Goal: Task Accomplishment & Management: Complete application form

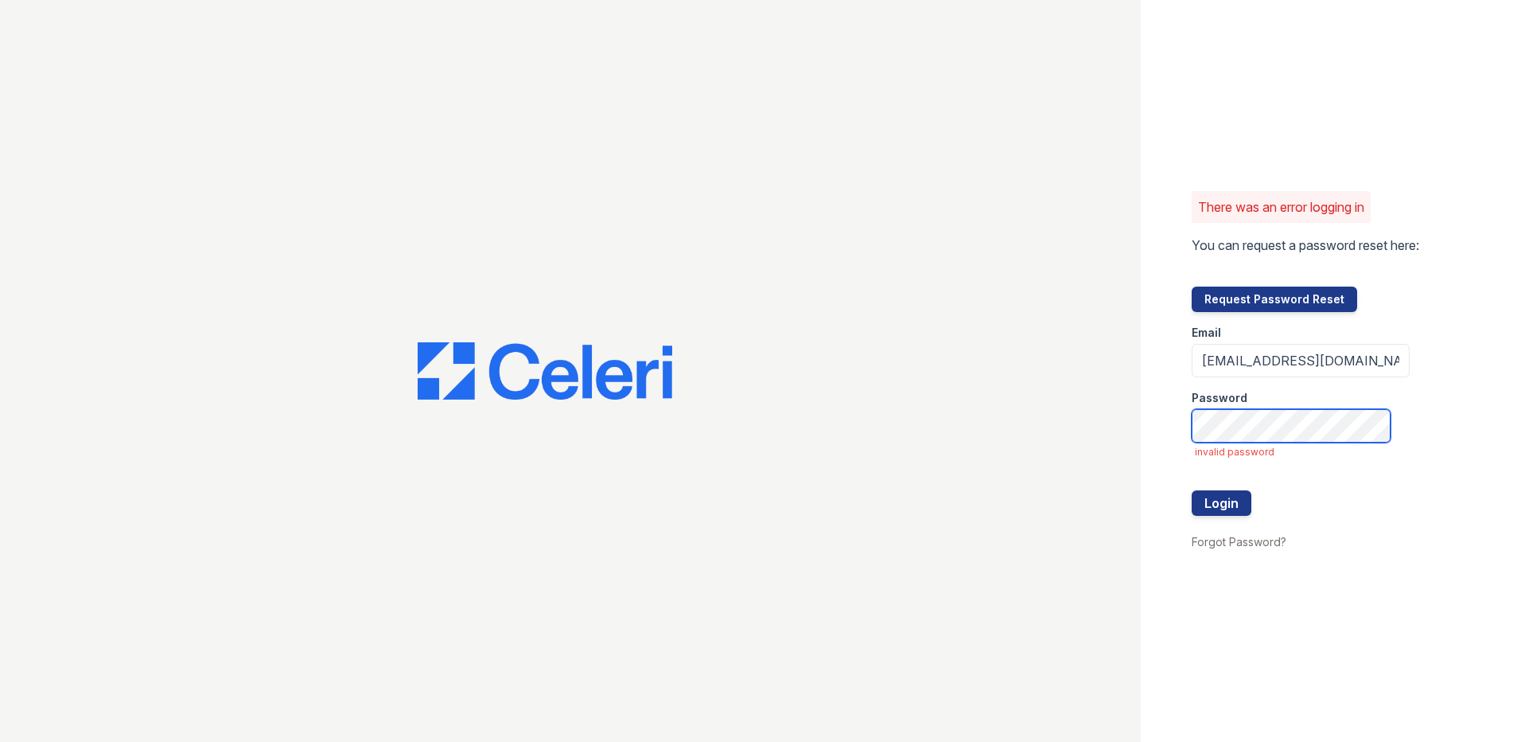
click at [1192, 490] on button "Login" at bounding box center [1222, 502] width 60 height 25
click at [1268, 298] on button "Request Password Reset" at bounding box center [1275, 298] width 166 height 25
click at [1291, 300] on button "Request Password Reset" at bounding box center [1275, 298] width 166 height 25
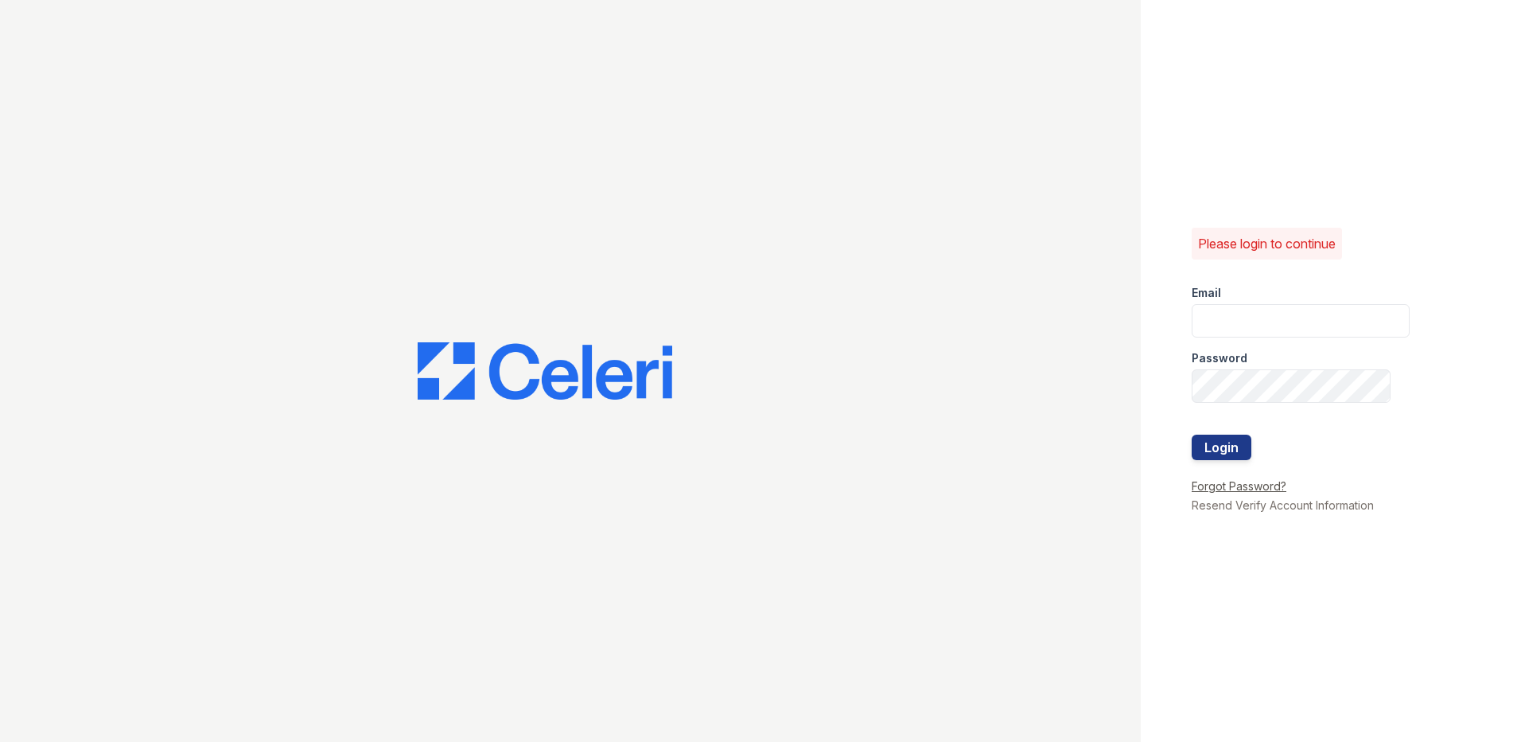
click at [1251, 489] on link "Forgot Password?" at bounding box center [1239, 486] width 95 height 14
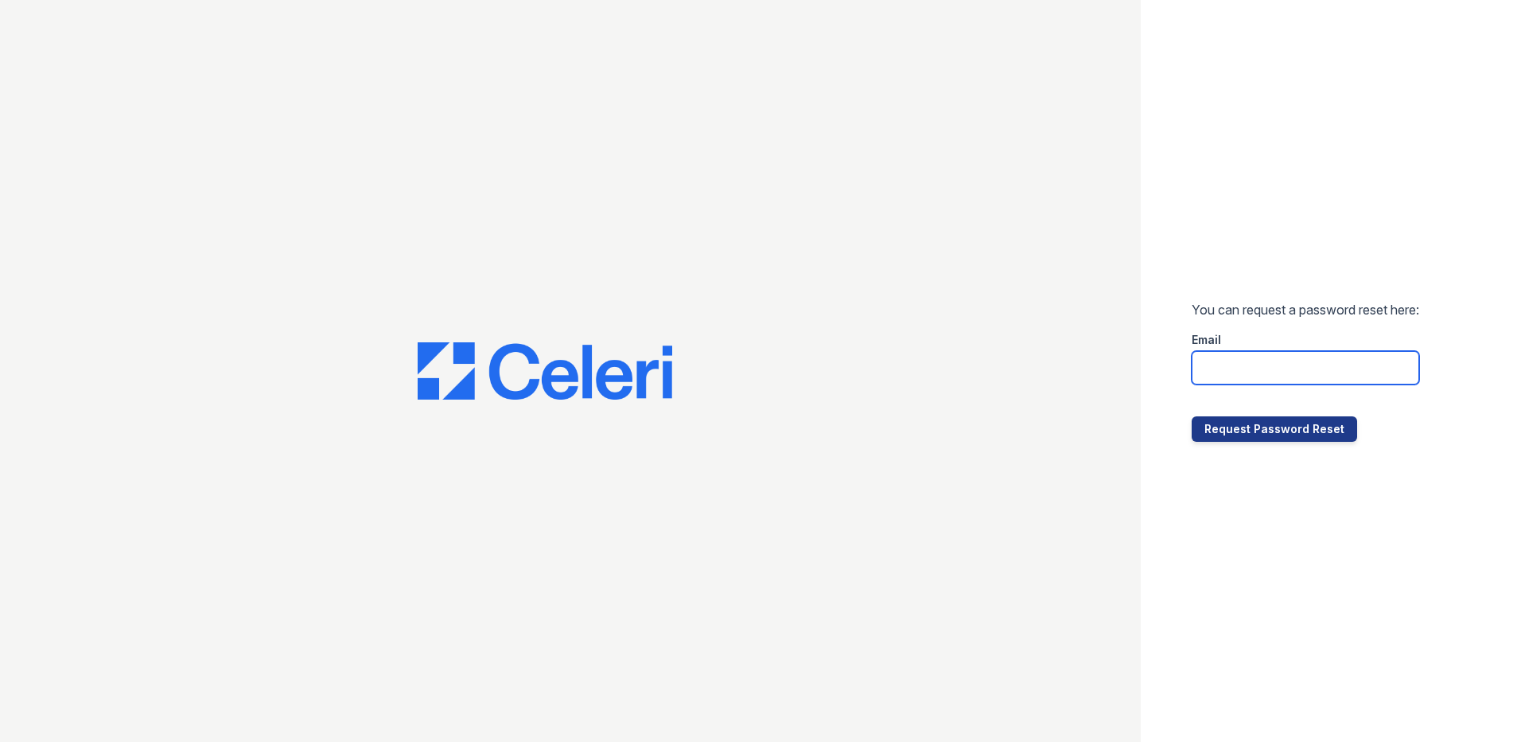
click at [1233, 359] on input "email" at bounding box center [1306, 367] width 228 height 33
type input "[EMAIL_ADDRESS][DOMAIN_NAME]"
click at [1260, 435] on button "Request Password Reset" at bounding box center [1275, 428] width 166 height 25
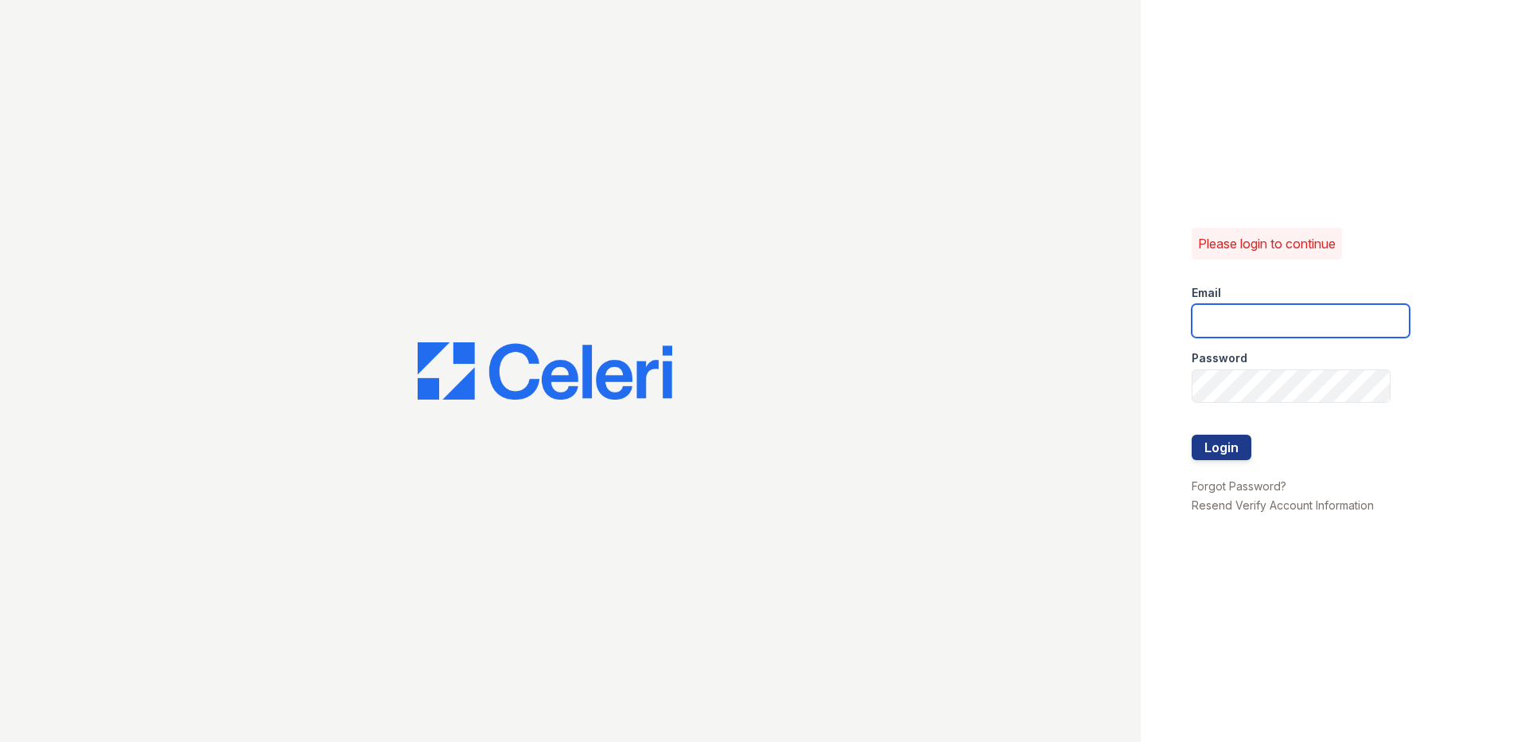
click at [1242, 325] on input "email" at bounding box center [1301, 320] width 218 height 33
type input "[EMAIL_ADDRESS][DOMAIN_NAME]"
click at [1192, 434] on button "Login" at bounding box center [1222, 446] width 60 height 25
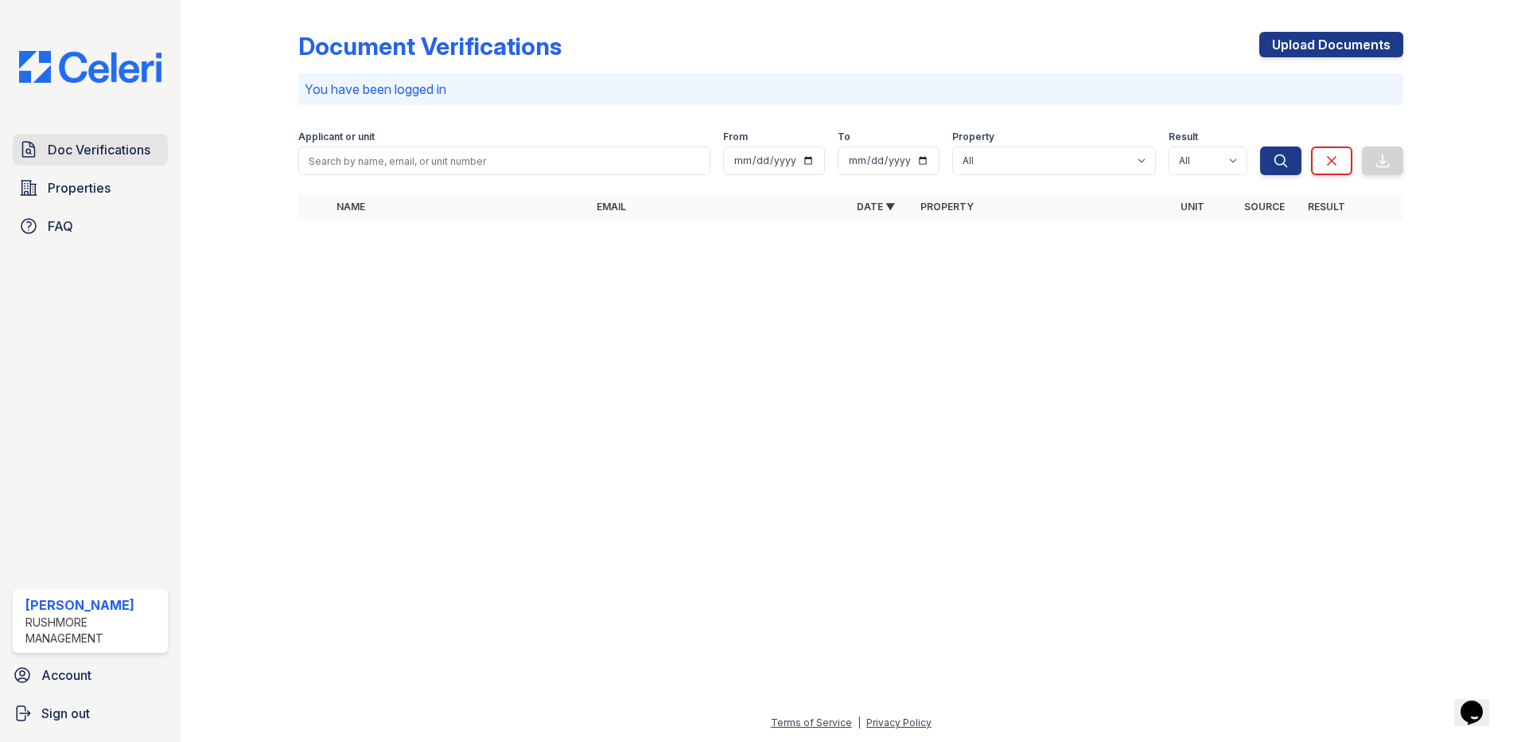
click at [105, 154] on span "Doc Verifications" at bounding box center [99, 149] width 103 height 19
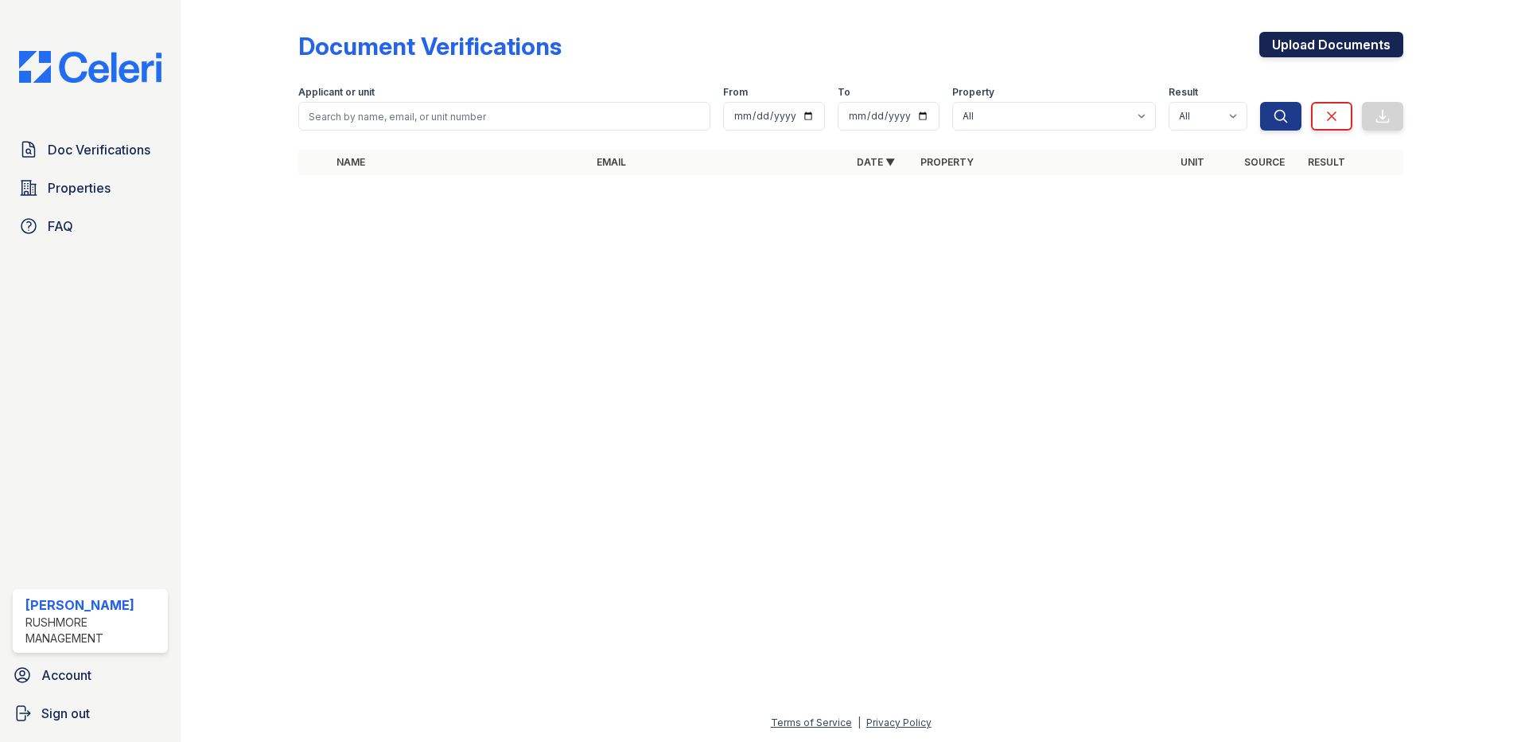
click at [1347, 50] on link "Upload Documents" at bounding box center [1332, 44] width 144 height 25
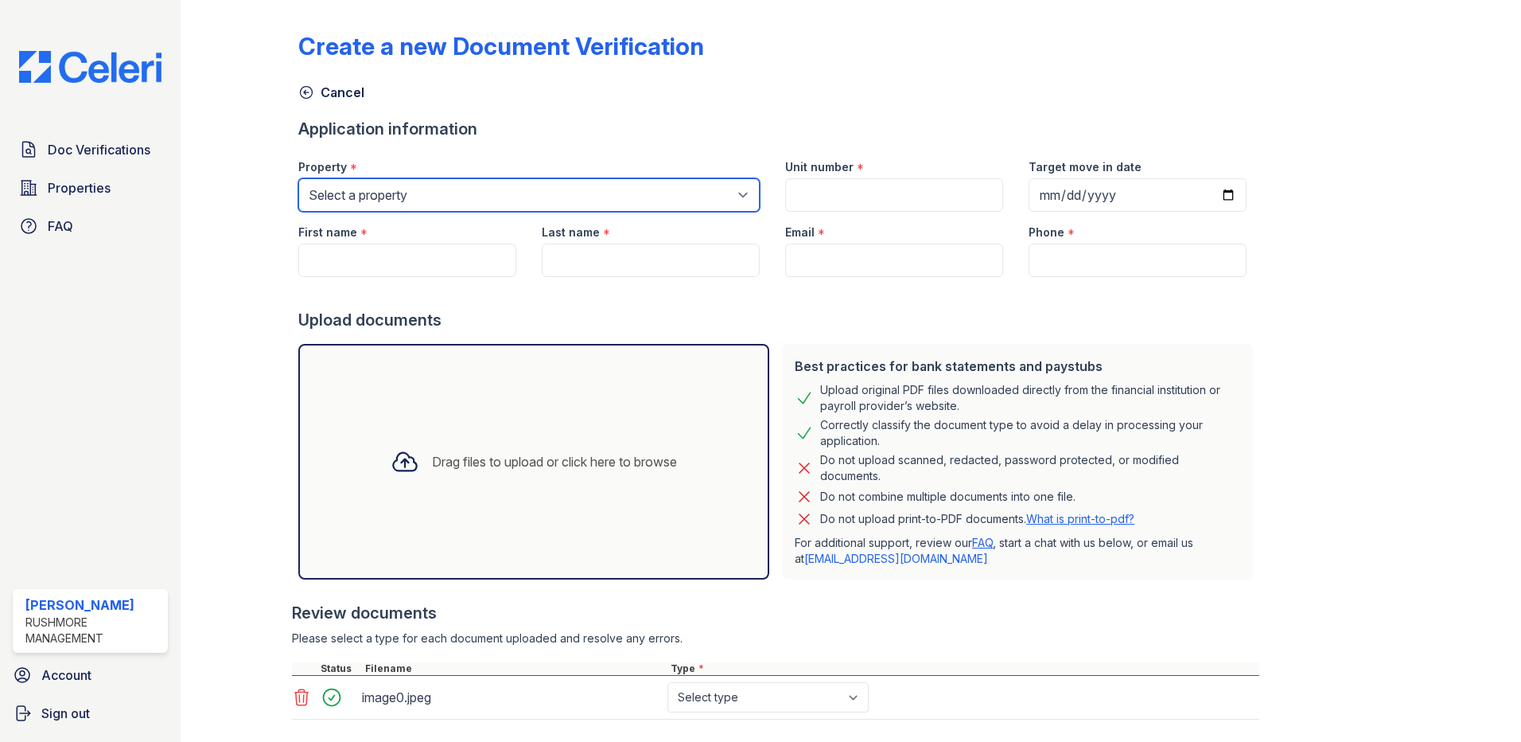
click at [519, 198] on select "Select a property Jumping Brook Apartments Pinewood" at bounding box center [529, 194] width 462 height 33
select select "627"
click at [298, 178] on select "Select a property Jumping Brook Apartments Pinewood" at bounding box center [529, 194] width 462 height 33
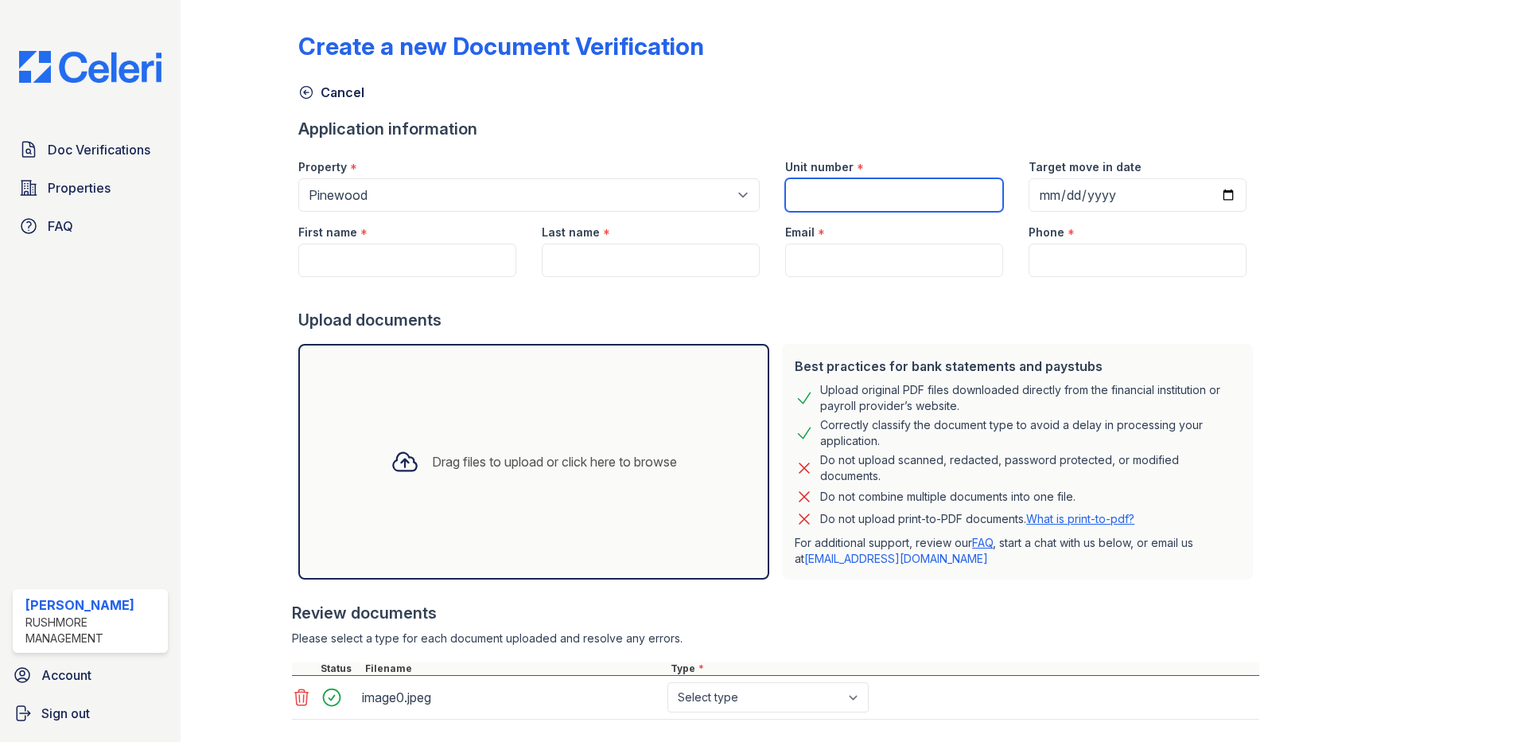
click at [909, 197] on input "Unit number" at bounding box center [894, 194] width 218 height 33
click at [420, 264] on input "First name" at bounding box center [407, 259] width 218 height 33
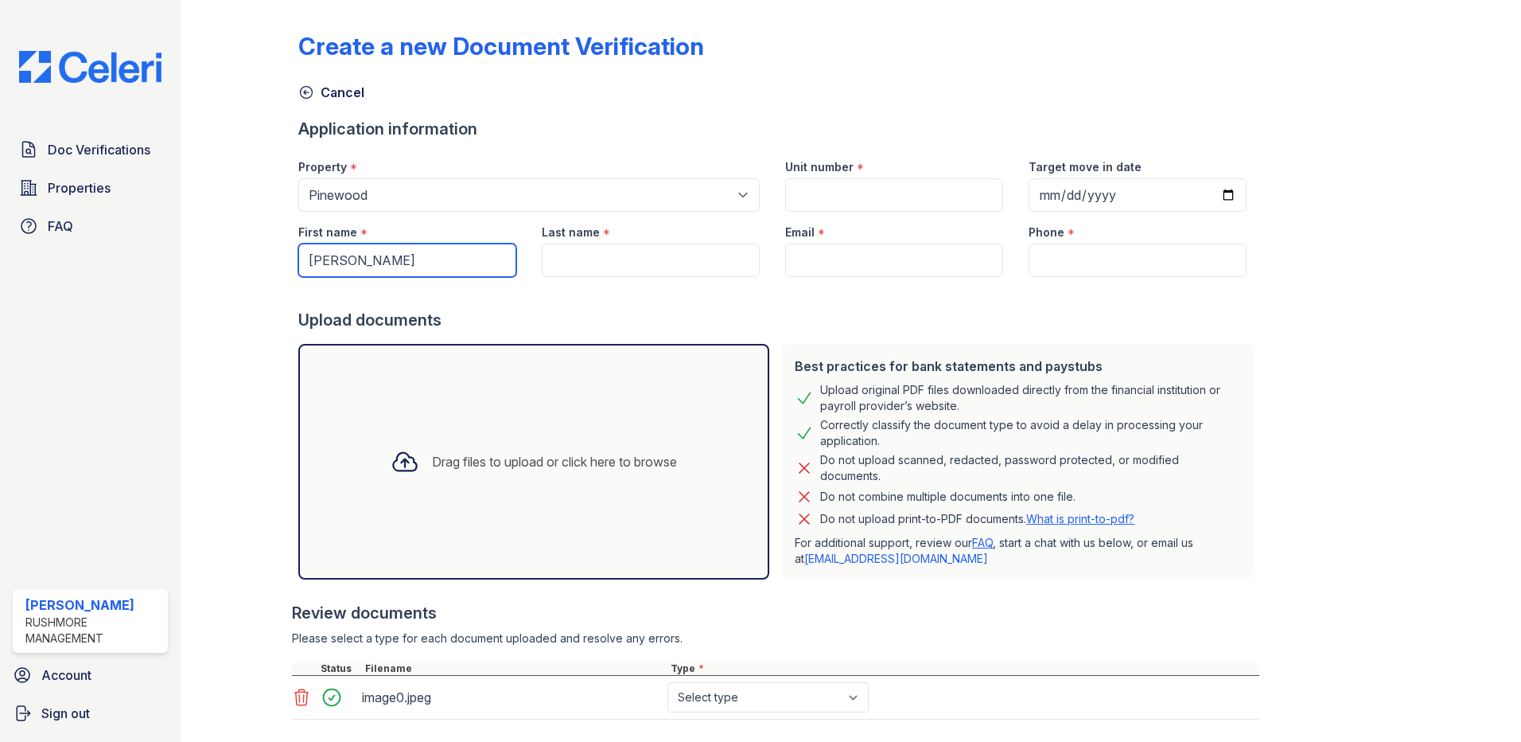
type input "John"
type input "Malanka"
click at [1389, 311] on div "Create a new Document Verification Cancel Application information Property * Se…" at bounding box center [850, 391] width 1105 height 770
click at [842, 267] on input "Email" at bounding box center [894, 259] width 218 height 33
type input "kfrazier@rushmoremgmt.com"
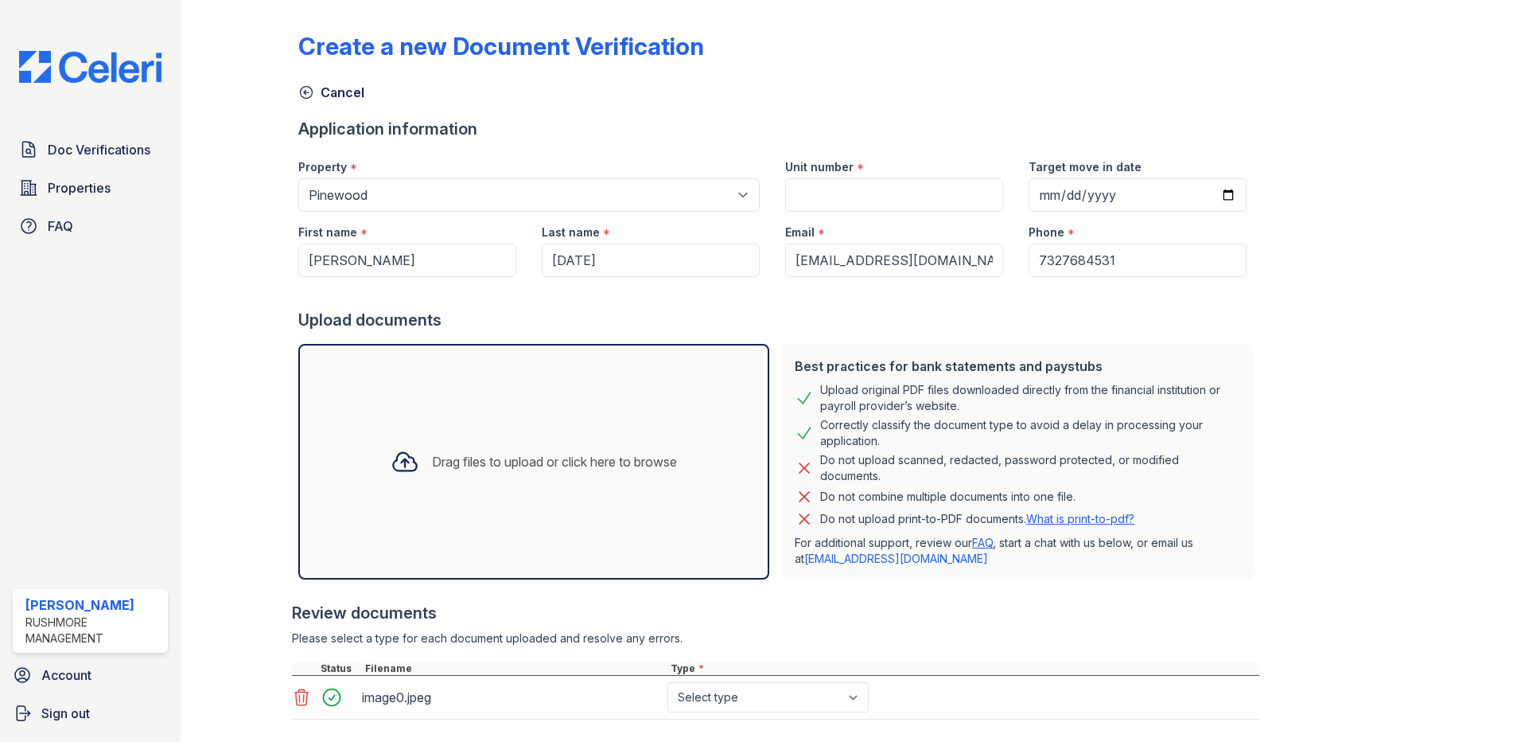
click at [1220, 310] on div "Upload documents" at bounding box center [778, 320] width 961 height 22
drag, startPoint x: 1139, startPoint y: 261, endPoint x: 1045, endPoint y: 266, distance: 94.8
click at [1045, 266] on input "7327684531" at bounding box center [1138, 259] width 218 height 33
type input "7325266168"
click at [1472, 131] on div at bounding box center [1450, 391] width 92 height 770
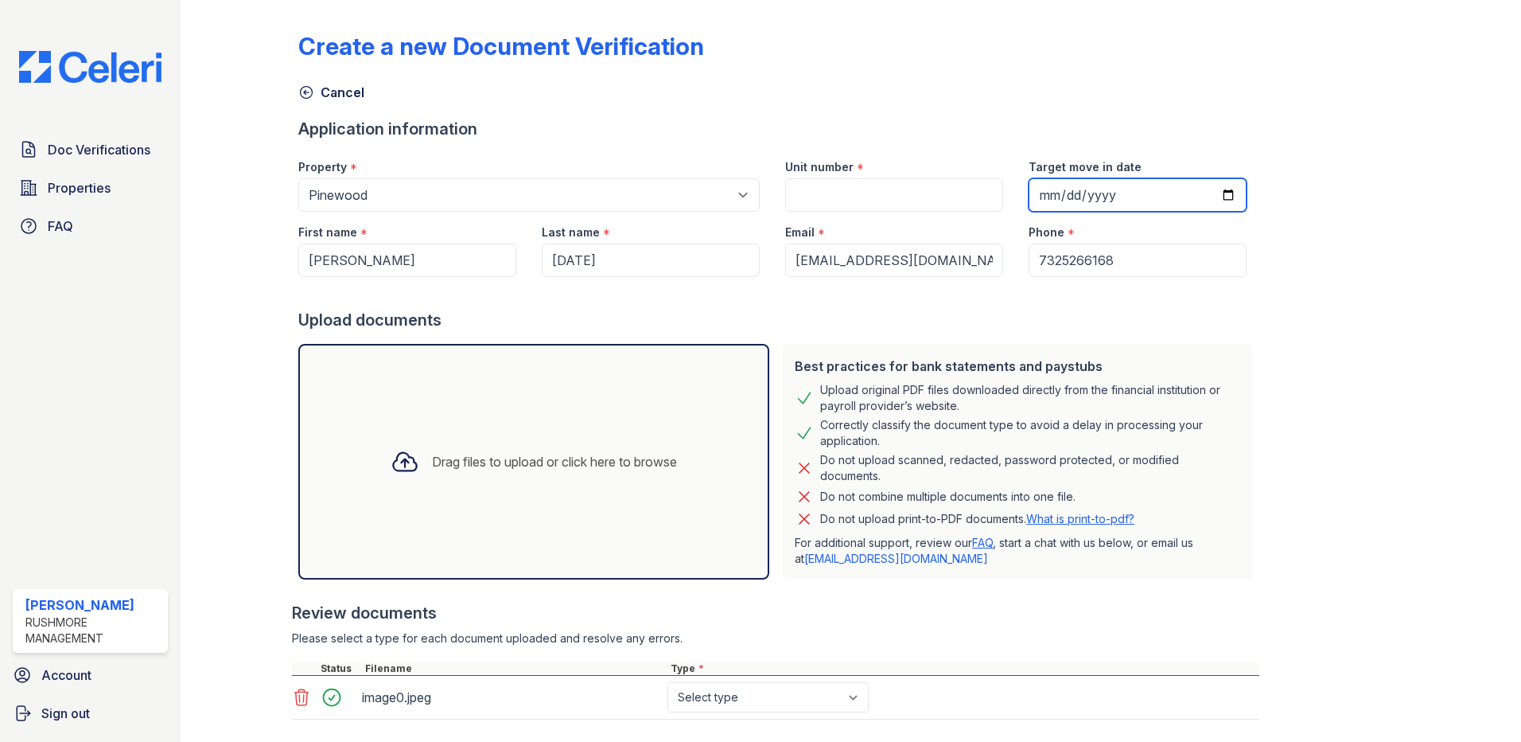
click at [1207, 201] on input "Target move in date" at bounding box center [1138, 194] width 218 height 33
type input "2025-10-01"
click at [1439, 329] on div at bounding box center [1450, 391] width 92 height 770
click at [831, 206] on input "Unit number" at bounding box center [894, 194] width 218 height 33
type input "3"
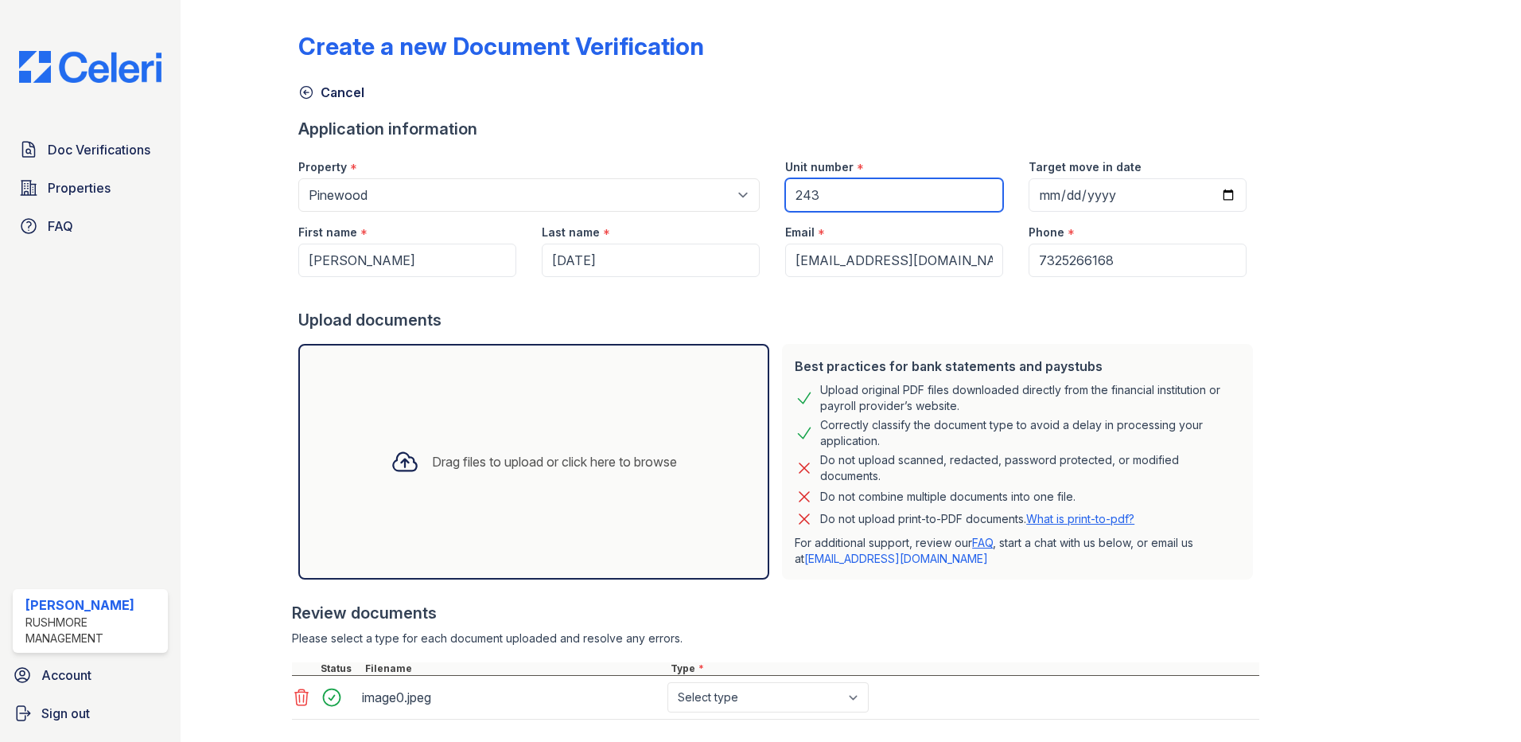
type input "243"
click at [1336, 298] on div "Create a new Document Verification Cancel Application information Property * Se…" at bounding box center [850, 391] width 1105 height 770
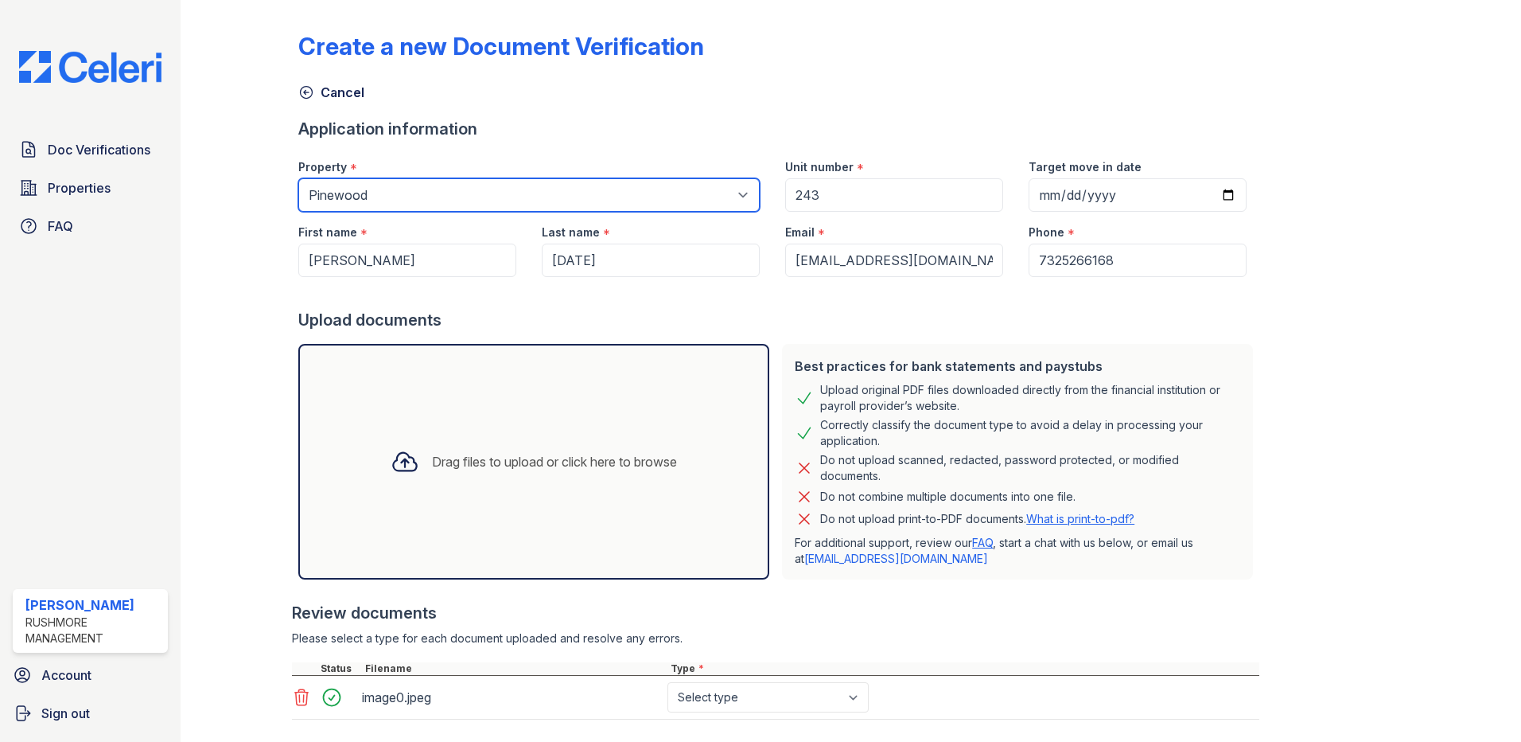
click at [516, 192] on select "Select a property Jumping Brook Apartments Pinewood" at bounding box center [529, 194] width 462 height 33
click at [282, 288] on div at bounding box center [252, 391] width 92 height 770
click at [413, 180] on select "Select a property Jumping Brook Apartments Pinewood" at bounding box center [529, 194] width 462 height 33
click at [298, 178] on select "Select a property Jumping Brook Apartments Pinewood" at bounding box center [529, 194] width 462 height 33
click at [253, 241] on div at bounding box center [252, 391] width 92 height 770
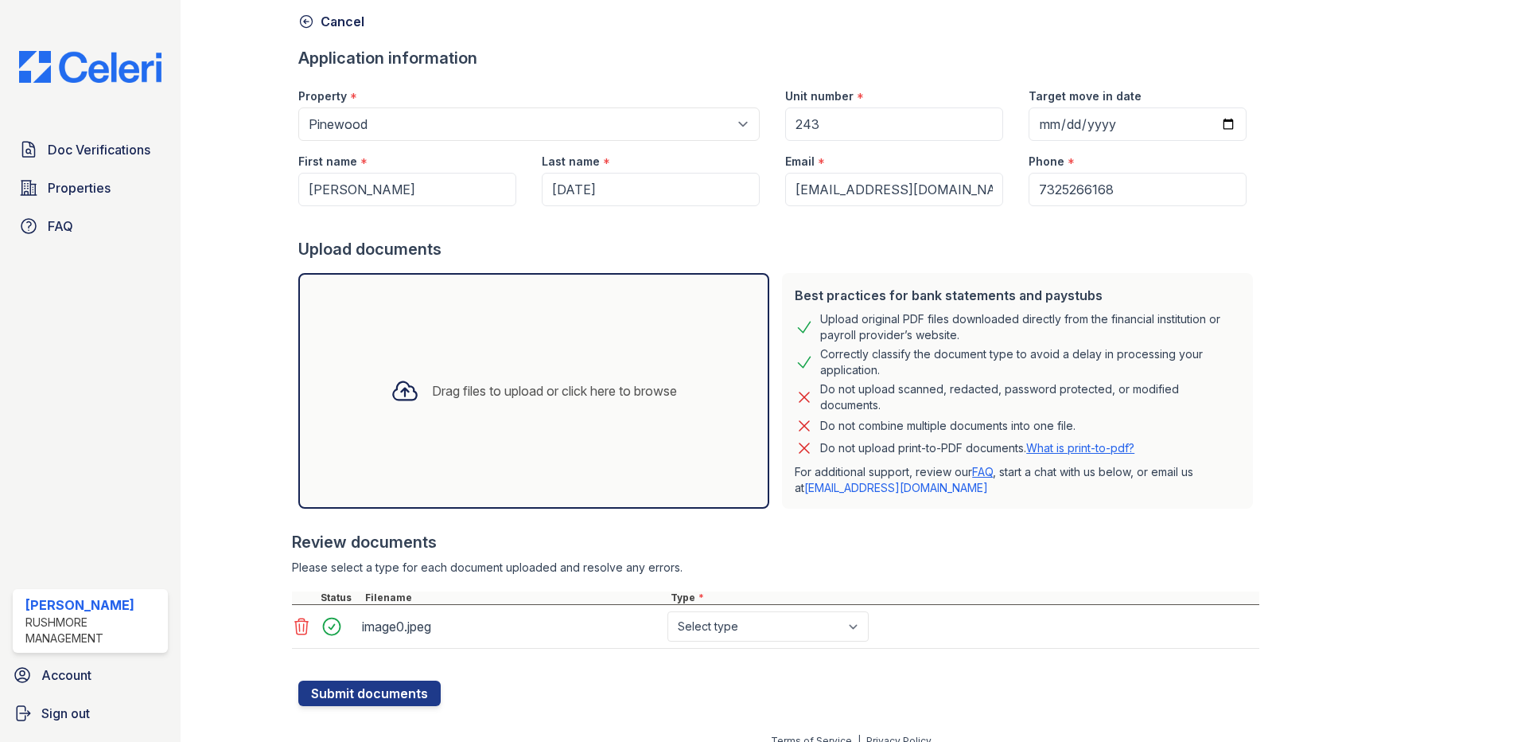
scroll to position [89, 0]
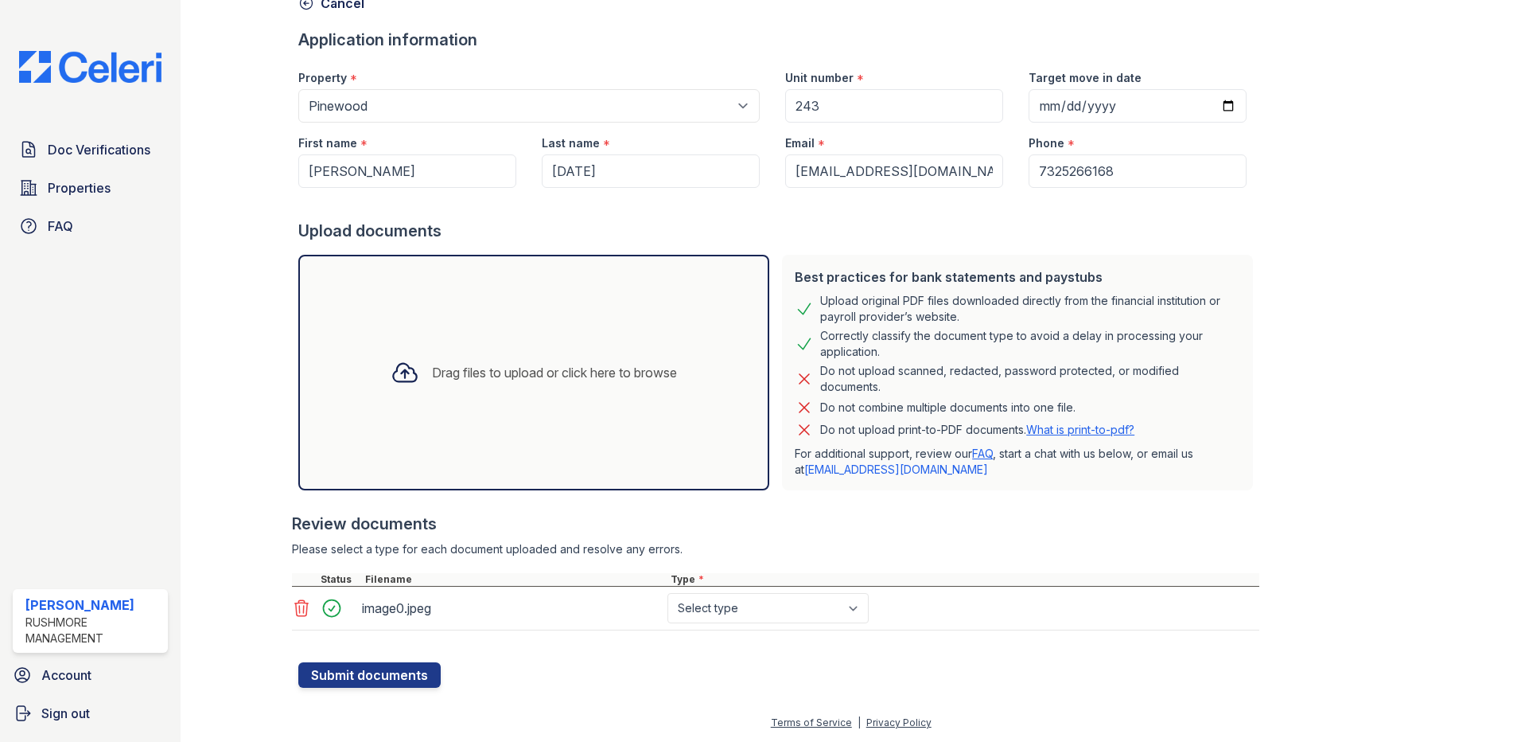
click at [726, 626] on div "image0.jpeg Select type Paystub Bank Statement Offer Letter Tax Documents Benef…" at bounding box center [776, 608] width 968 height 44
click at [731, 611] on select "Select type Paystub Bank Statement Offer Letter Tax Documents Benefit Award Let…" at bounding box center [768, 608] width 201 height 30
select select "other"
click at [668, 593] on select "Select type Paystub Bank Statement Offer Letter Tax Documents Benefit Award Let…" at bounding box center [768, 608] width 201 height 30
click at [669, 686] on form "Application information Property * Select a property Jumping Brook Apartments P…" at bounding box center [778, 358] width 961 height 659
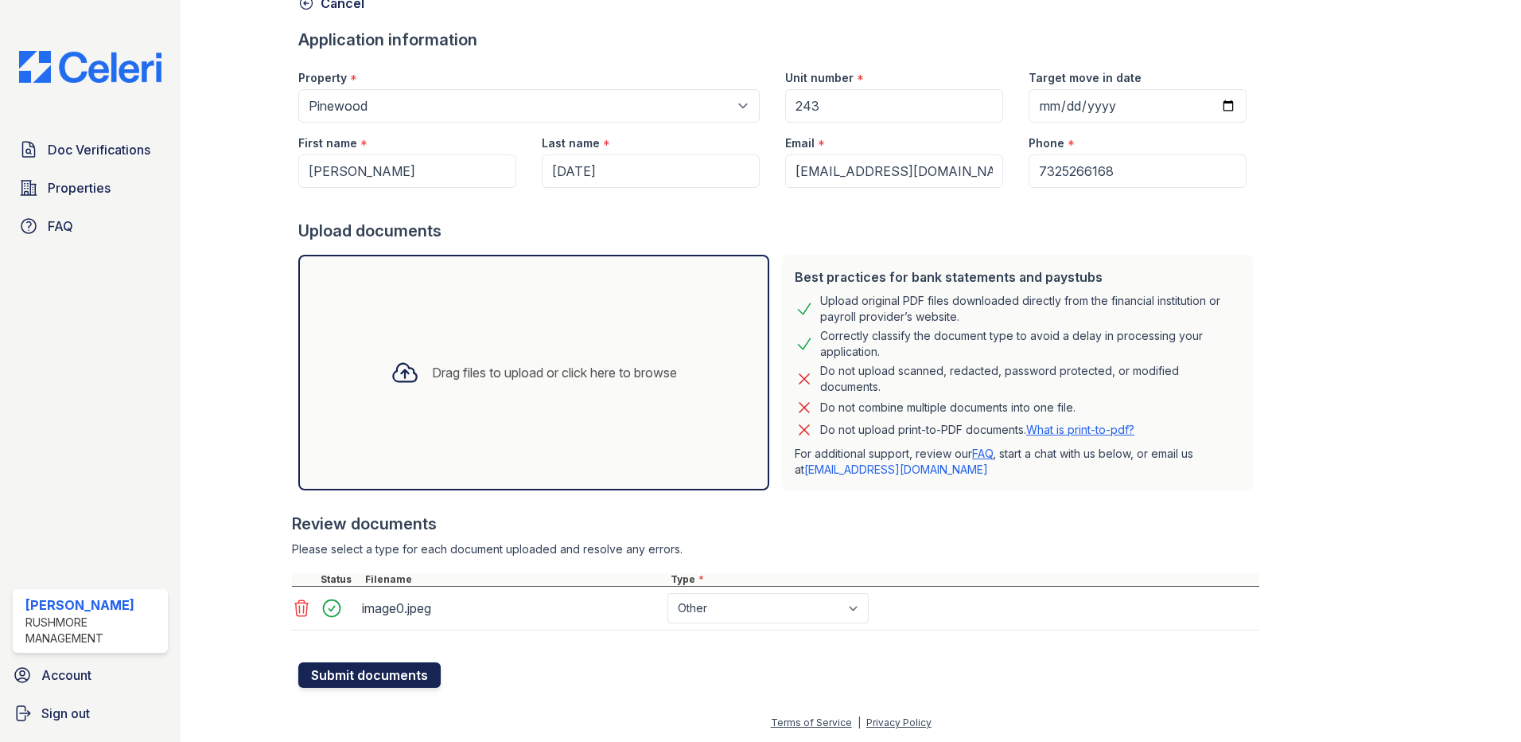
click at [358, 676] on button "Submit documents" at bounding box center [369, 674] width 142 height 25
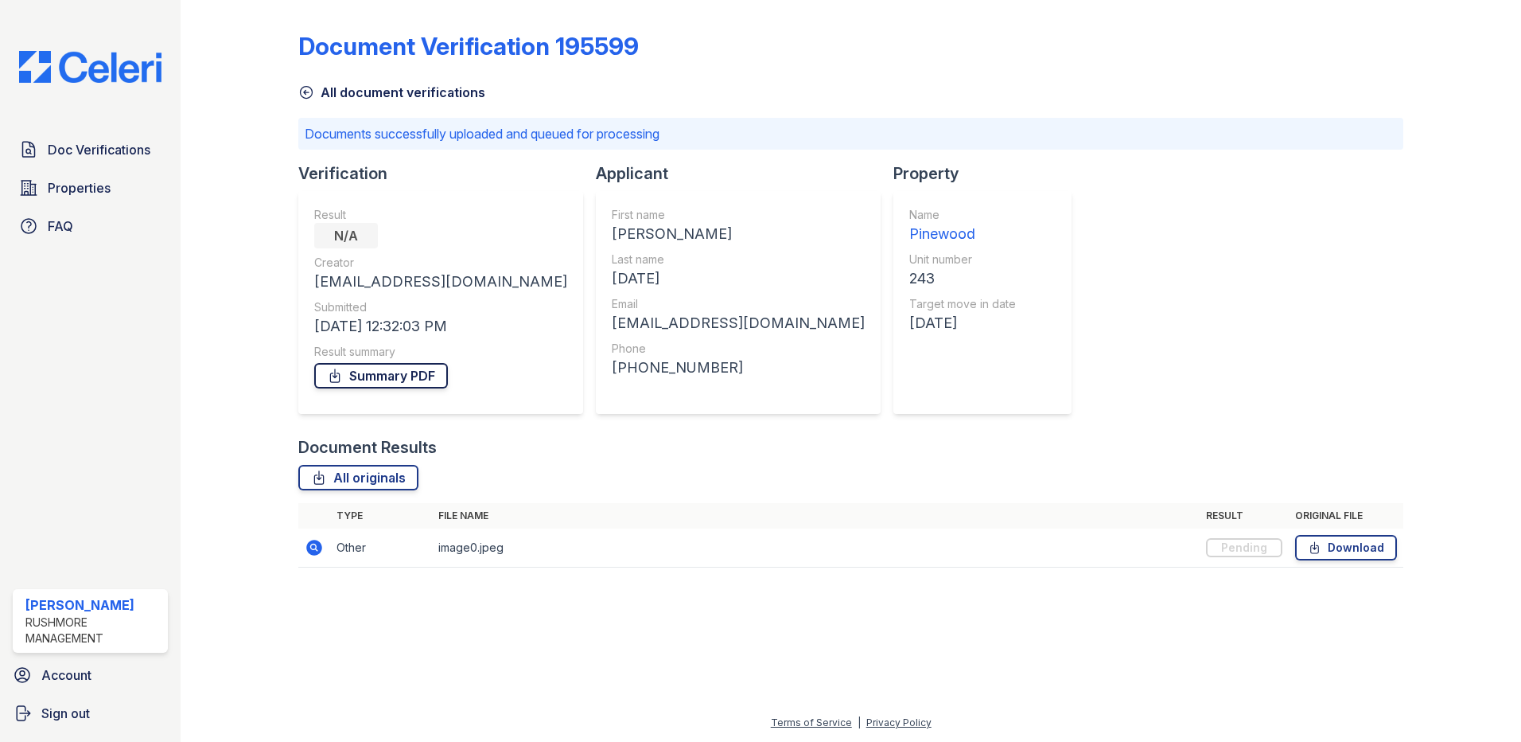
click at [414, 376] on link "Summary PDF" at bounding box center [381, 375] width 134 height 25
click at [1206, 294] on div "Document Verification 195599 All document verifications Documents successfully …" at bounding box center [850, 294] width 1105 height 577
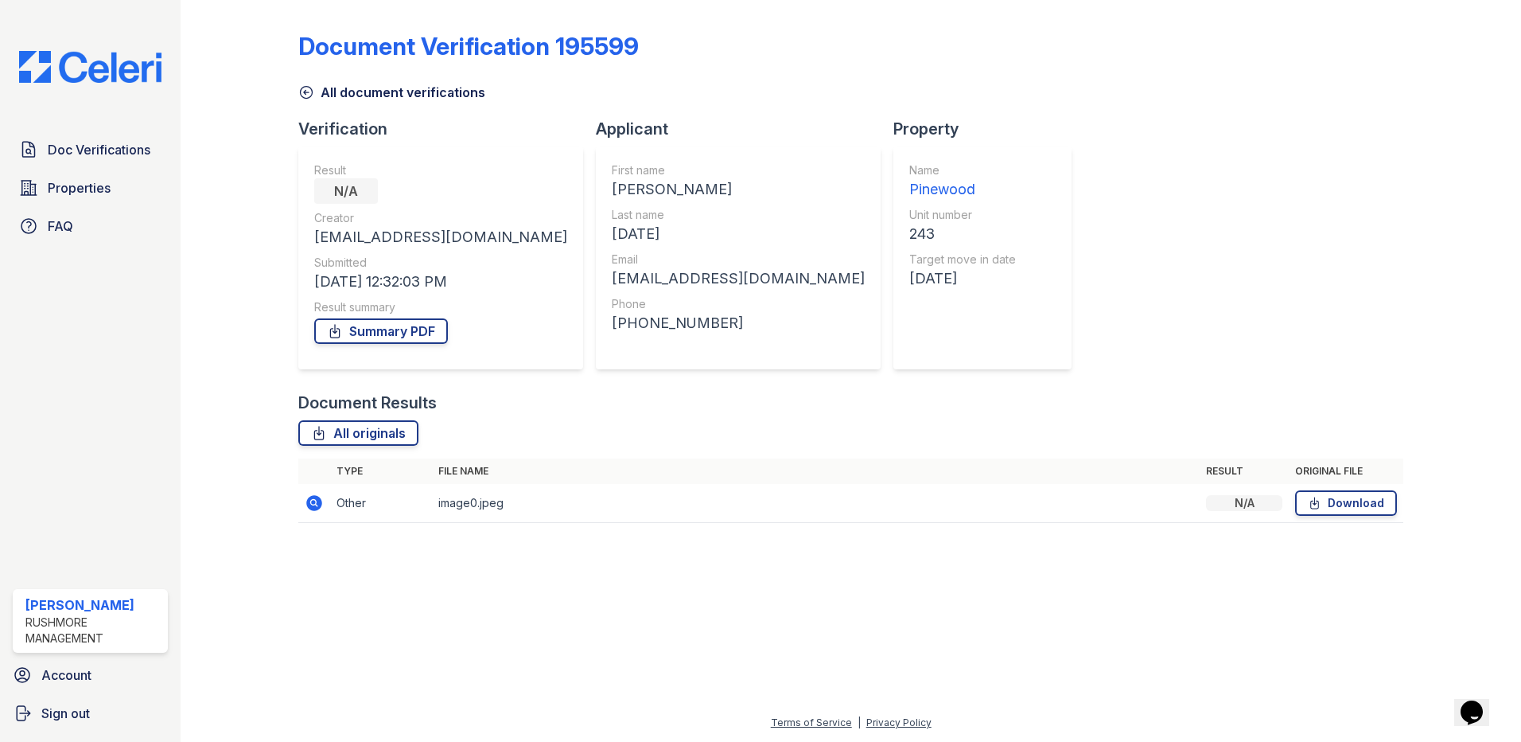
click at [515, 504] on td "image0.jpeg" at bounding box center [816, 503] width 768 height 39
click at [1250, 505] on div "N/A" at bounding box center [1244, 503] width 76 height 16
click at [141, 141] on span "Doc Verifications" at bounding box center [99, 149] width 103 height 19
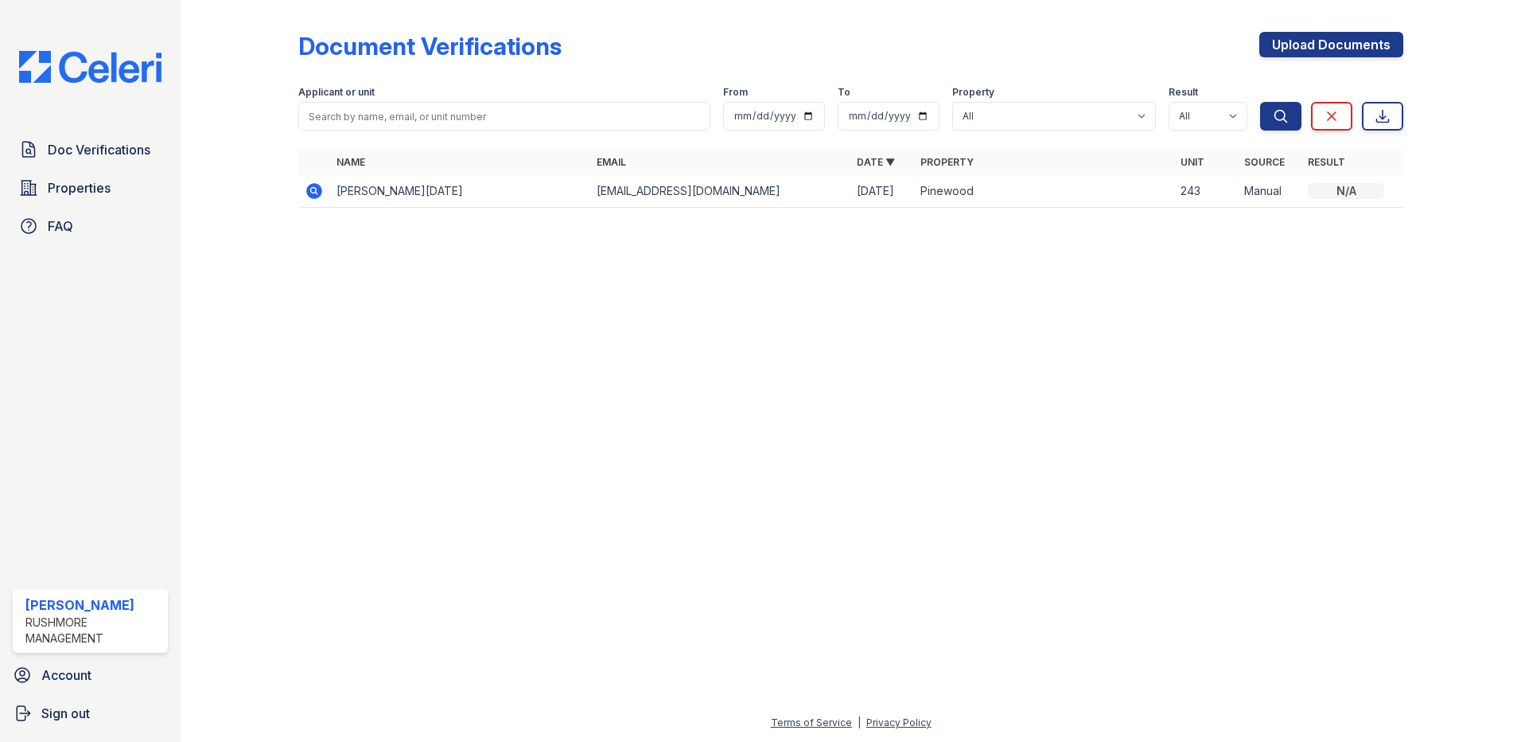
click at [629, 395] on div at bounding box center [851, 481] width 1290 height 464
